Goal: Navigation & Orientation: Find specific page/section

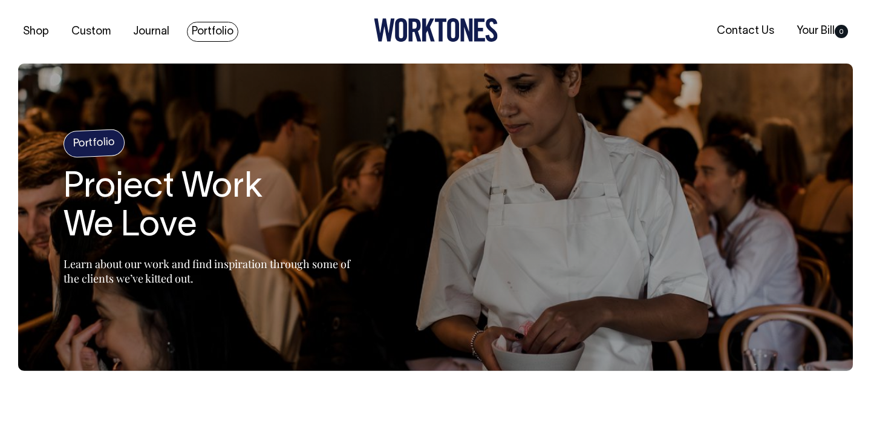
click at [207, 38] on link "Portfolio" at bounding box center [212, 32] width 51 height 20
click at [206, 37] on link "Portfolio" at bounding box center [212, 32] width 51 height 20
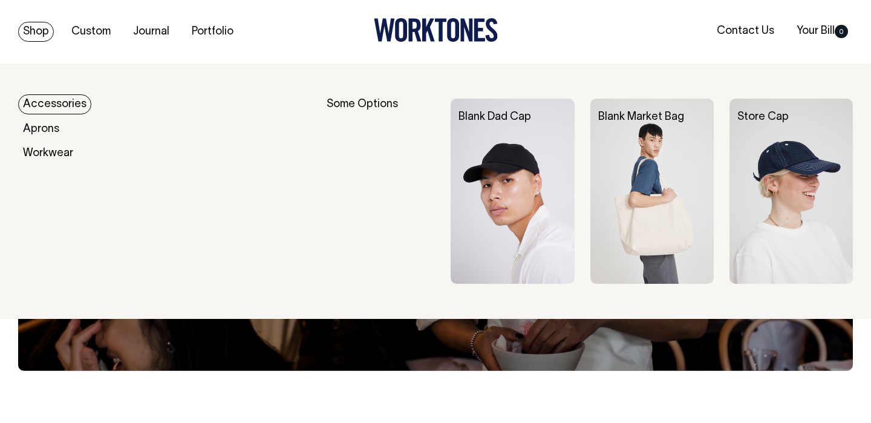
click at [39, 33] on link "Shop" at bounding box center [36, 32] width 36 height 20
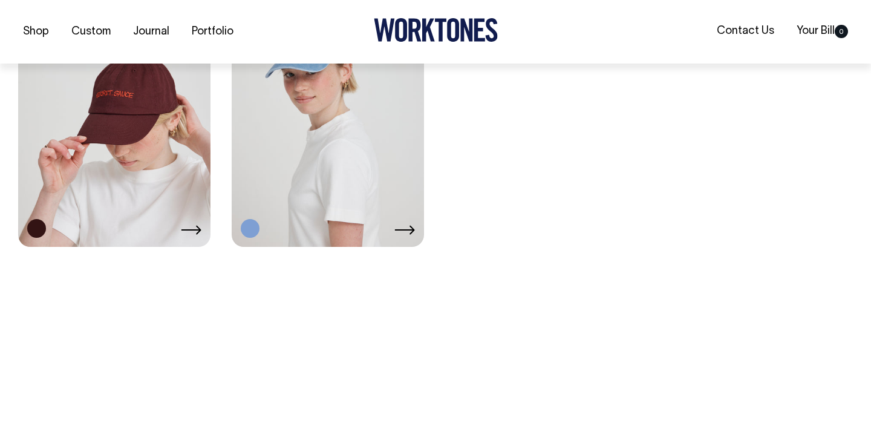
scroll to position [2259, 0]
